Goal: Feedback & Contribution: Leave review/rating

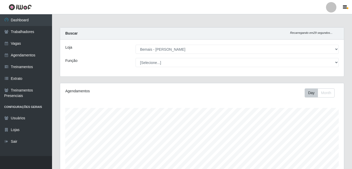
select select "230"
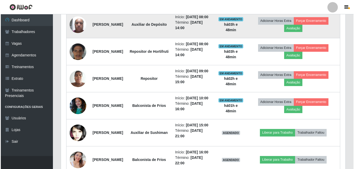
scroll to position [247, 0]
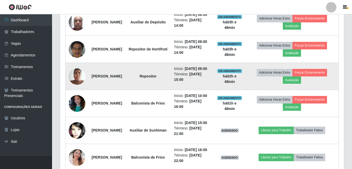
click at [78, 87] on img at bounding box center [77, 76] width 17 height 22
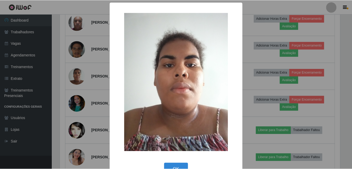
scroll to position [15, 0]
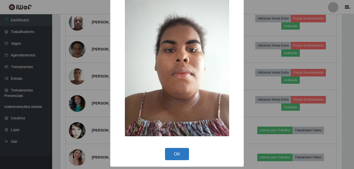
click at [176, 154] on button "OK" at bounding box center [177, 154] width 24 height 12
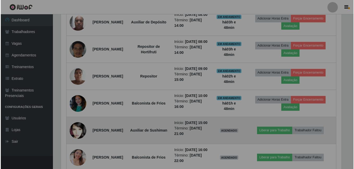
scroll to position [108, 284]
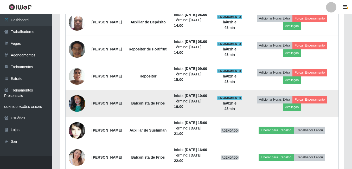
click at [78, 115] on img at bounding box center [77, 103] width 17 height 22
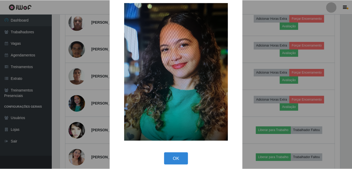
scroll to position [15, 0]
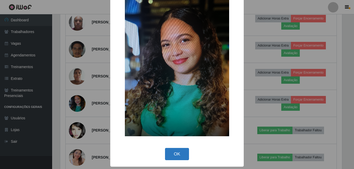
click at [178, 156] on button "OK" at bounding box center [177, 154] width 24 height 12
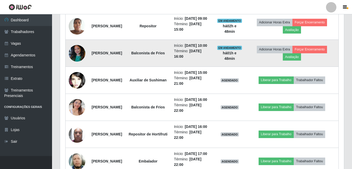
scroll to position [299, 0]
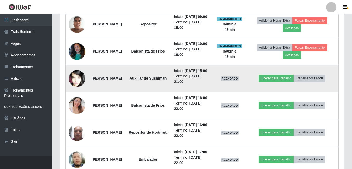
click at [83, 91] on img at bounding box center [77, 78] width 17 height 25
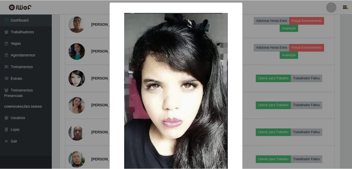
scroll to position [34, 0]
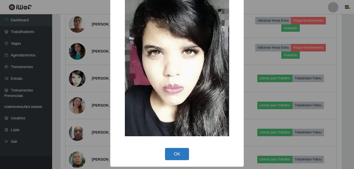
click at [175, 158] on button "OK" at bounding box center [177, 154] width 24 height 12
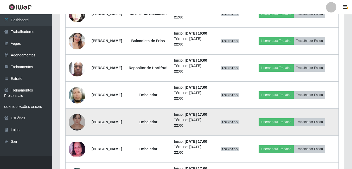
scroll to position [351, 0]
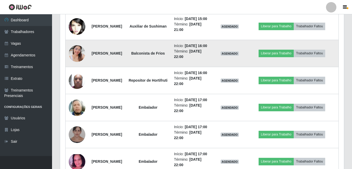
click at [77, 68] on img at bounding box center [77, 54] width 17 height 30
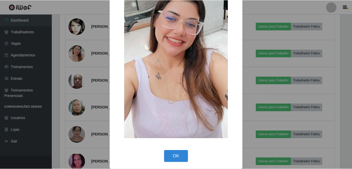
scroll to position [61, 0]
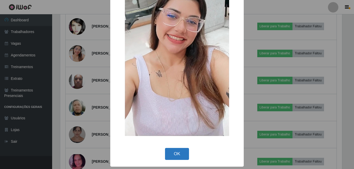
click at [175, 153] on button "OK" at bounding box center [177, 154] width 24 height 12
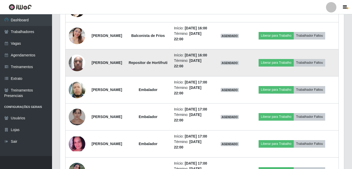
scroll to position [403, 0]
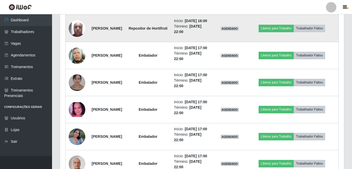
click at [80, 40] on img at bounding box center [77, 28] width 17 height 22
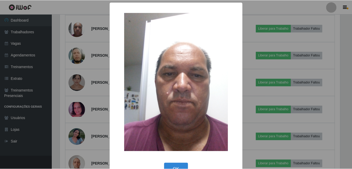
scroll to position [0, 0]
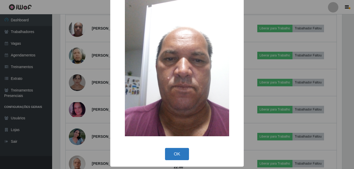
click at [187, 155] on button "OK" at bounding box center [177, 154] width 24 height 12
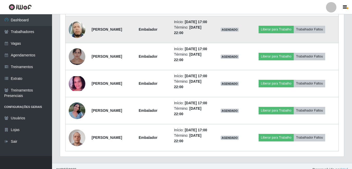
click at [75, 39] on img at bounding box center [77, 30] width 17 height 20
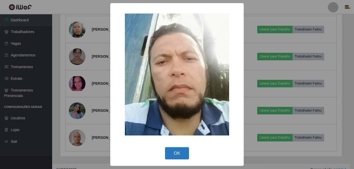
click at [178, 153] on button "OK" at bounding box center [177, 153] width 24 height 12
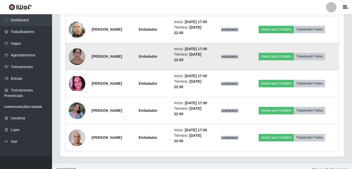
click at [73, 67] on img at bounding box center [77, 56] width 17 height 21
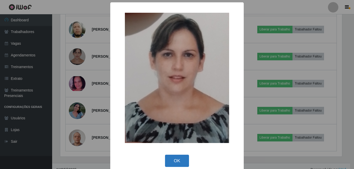
click at [176, 162] on button "OK" at bounding box center [177, 161] width 24 height 12
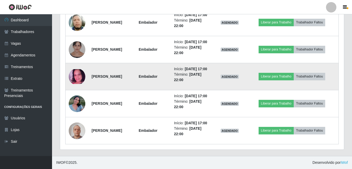
click at [78, 84] on img at bounding box center [77, 76] width 17 height 15
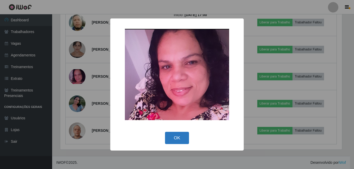
click at [179, 141] on button "OK" at bounding box center [177, 138] width 24 height 12
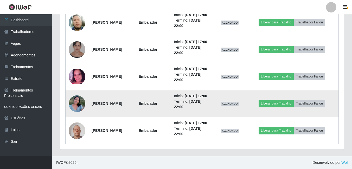
click at [74, 115] on img at bounding box center [77, 104] width 17 height 22
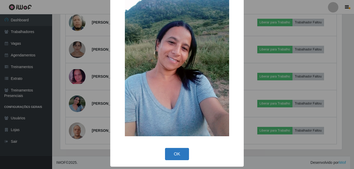
click at [180, 155] on button "OK" at bounding box center [177, 154] width 24 height 12
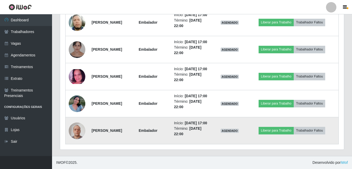
click at [73, 125] on img at bounding box center [77, 131] width 17 height 22
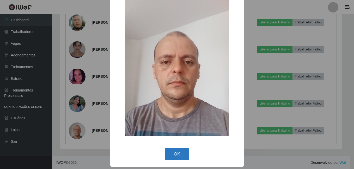
click at [170, 154] on button "OK" at bounding box center [177, 154] width 24 height 12
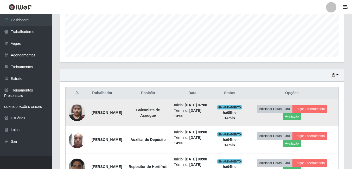
scroll to position [130, 0]
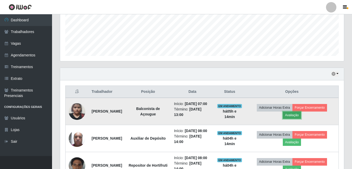
click at [299, 117] on button "Avaliação" at bounding box center [292, 115] width 18 height 7
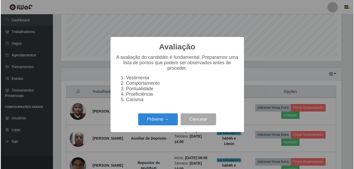
scroll to position [108, 281]
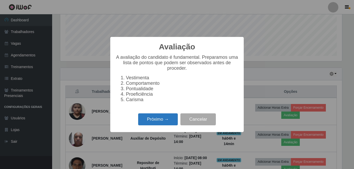
click at [170, 119] on button "Próximo →" at bounding box center [158, 120] width 40 height 12
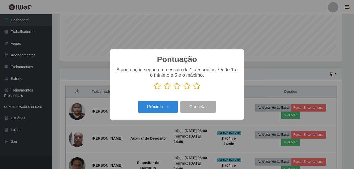
scroll to position [260234, 260061]
click at [195, 90] on icon at bounding box center [196, 86] width 7 height 8
click at [193, 90] on input "radio" at bounding box center [193, 90] width 0 height 0
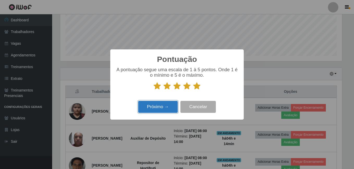
click at [170, 102] on button "Próximo →" at bounding box center [158, 107] width 40 height 12
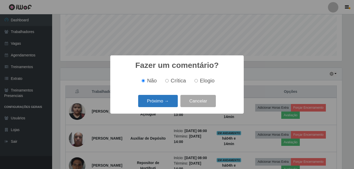
click at [166, 102] on button "Próximo →" at bounding box center [158, 101] width 40 height 12
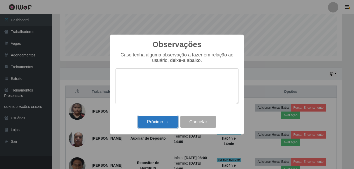
click at [163, 123] on button "Próximo →" at bounding box center [158, 122] width 40 height 12
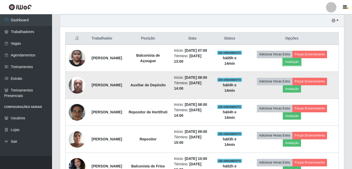
scroll to position [182, 0]
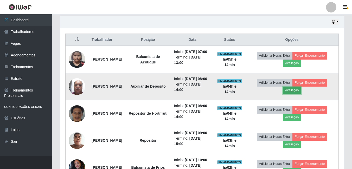
click at [291, 94] on button "Avaliação" at bounding box center [292, 90] width 18 height 7
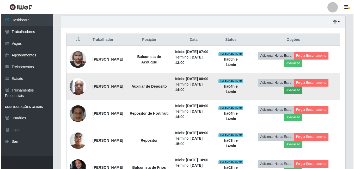
scroll to position [108, 281]
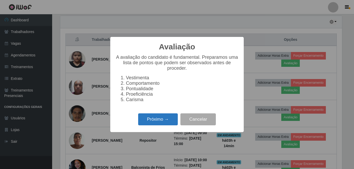
click at [173, 124] on button "Próximo →" at bounding box center [158, 120] width 40 height 12
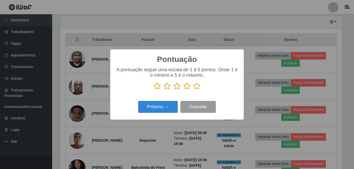
scroll to position [260234, 260061]
click at [197, 85] on icon at bounding box center [196, 86] width 7 height 8
click at [193, 90] on input "radio" at bounding box center [193, 90] width 0 height 0
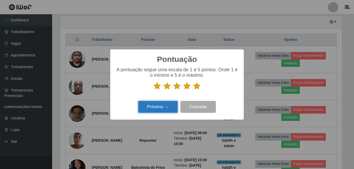
click at [171, 104] on button "Próximo →" at bounding box center [158, 107] width 40 height 12
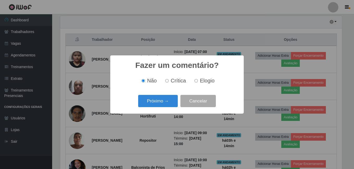
click at [171, 104] on button "Próximo →" at bounding box center [158, 101] width 40 height 12
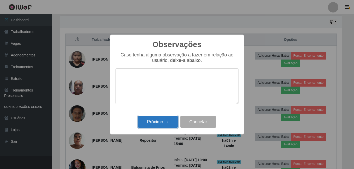
click at [169, 121] on button "Próximo →" at bounding box center [158, 122] width 40 height 12
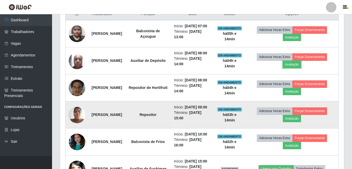
scroll to position [208, 0]
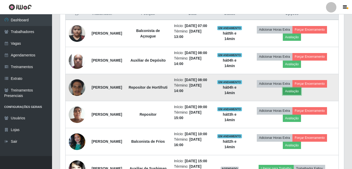
click at [294, 95] on button "Avaliação" at bounding box center [292, 91] width 18 height 7
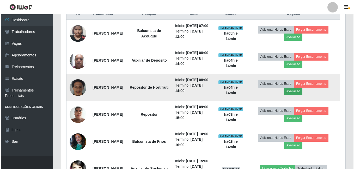
scroll to position [108, 281]
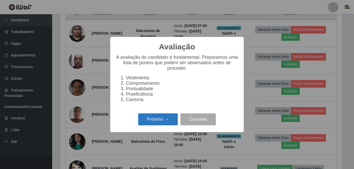
click at [177, 120] on button "Próximo →" at bounding box center [158, 120] width 40 height 12
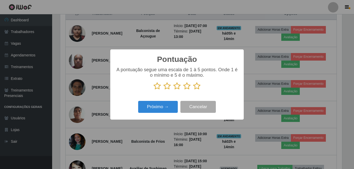
scroll to position [260234, 260061]
click at [195, 89] on icon at bounding box center [196, 86] width 7 height 8
click at [193, 90] on input "radio" at bounding box center [193, 90] width 0 height 0
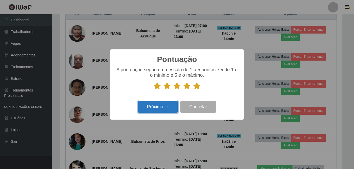
click at [165, 106] on button "Próximo →" at bounding box center [158, 107] width 40 height 12
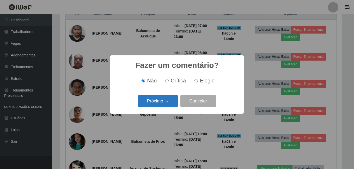
click at [157, 99] on button "Próximo →" at bounding box center [158, 101] width 40 height 12
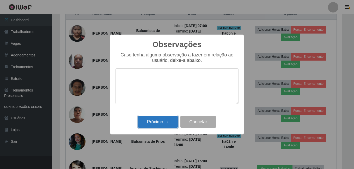
click at [146, 121] on button "Próximo →" at bounding box center [158, 122] width 40 height 12
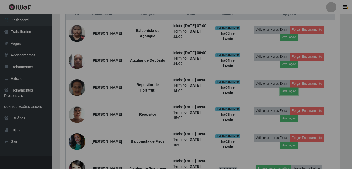
scroll to position [108, 284]
